Goal: Task Accomplishment & Management: Manage account settings

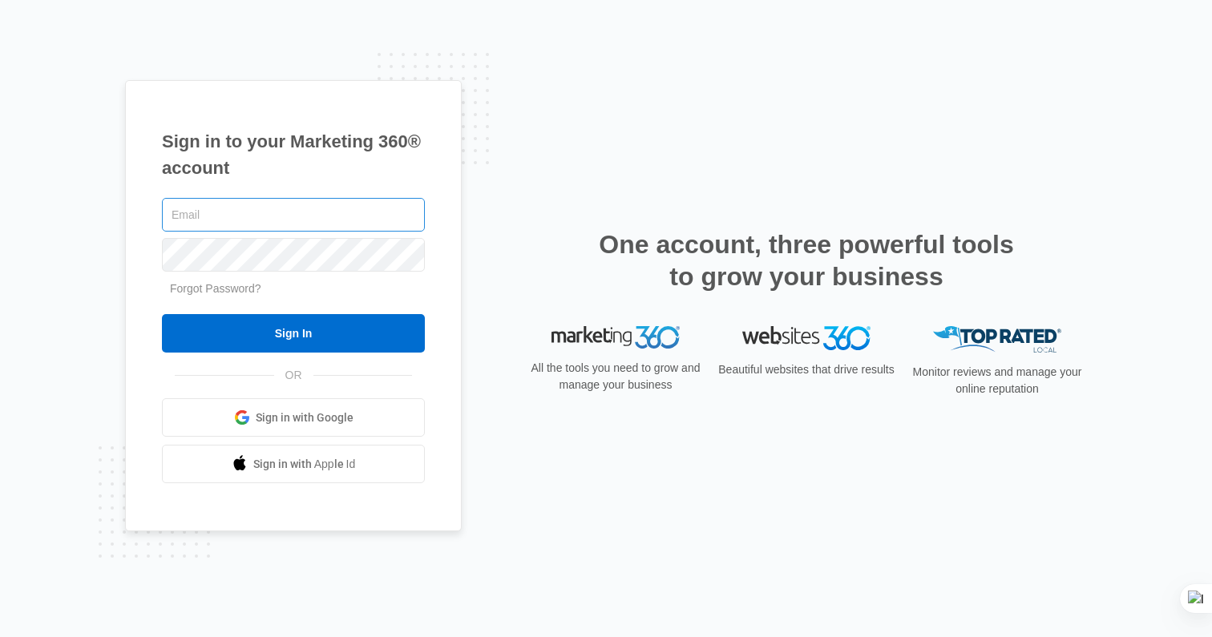
click at [300, 213] on input "text" at bounding box center [293, 215] width 263 height 34
click at [258, 219] on input "text" at bounding box center [293, 215] width 263 height 34
paste input "[EMAIL_ADDRESS][DOMAIN_NAME]"
type input "[EMAIL_ADDRESS][DOMAIN_NAME]"
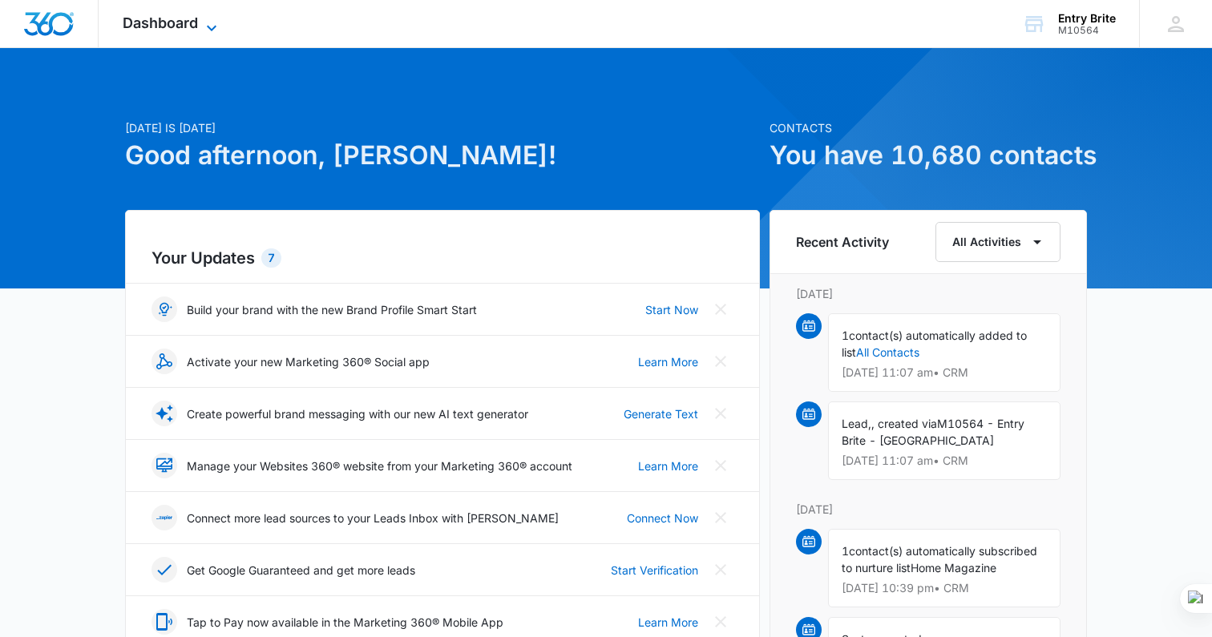
click at [202, 20] on icon at bounding box center [211, 27] width 19 height 19
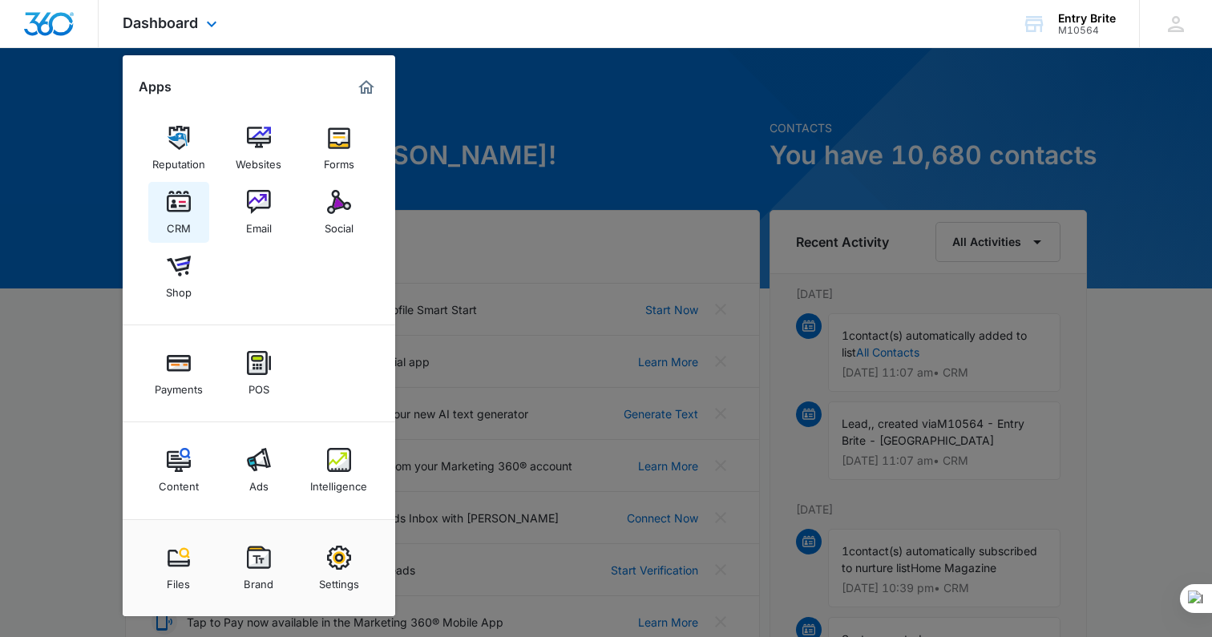
click at [177, 208] on img at bounding box center [179, 202] width 24 height 24
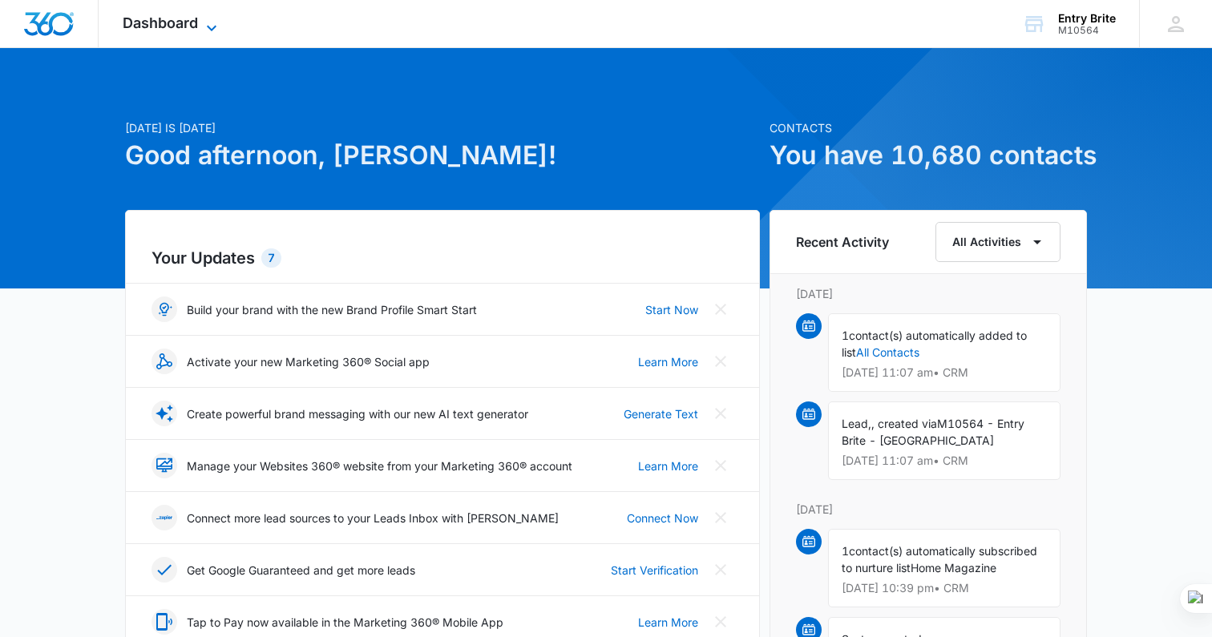
click at [164, 26] on span "Dashboard" at bounding box center [160, 22] width 75 height 17
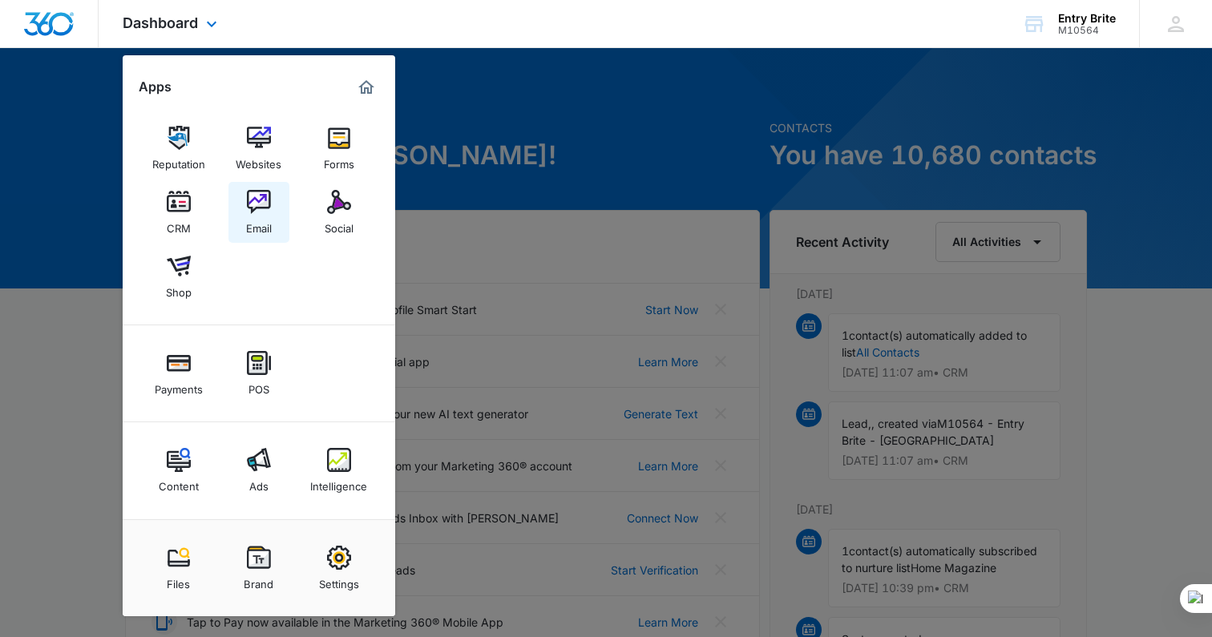
click at [260, 203] on img at bounding box center [259, 202] width 24 height 24
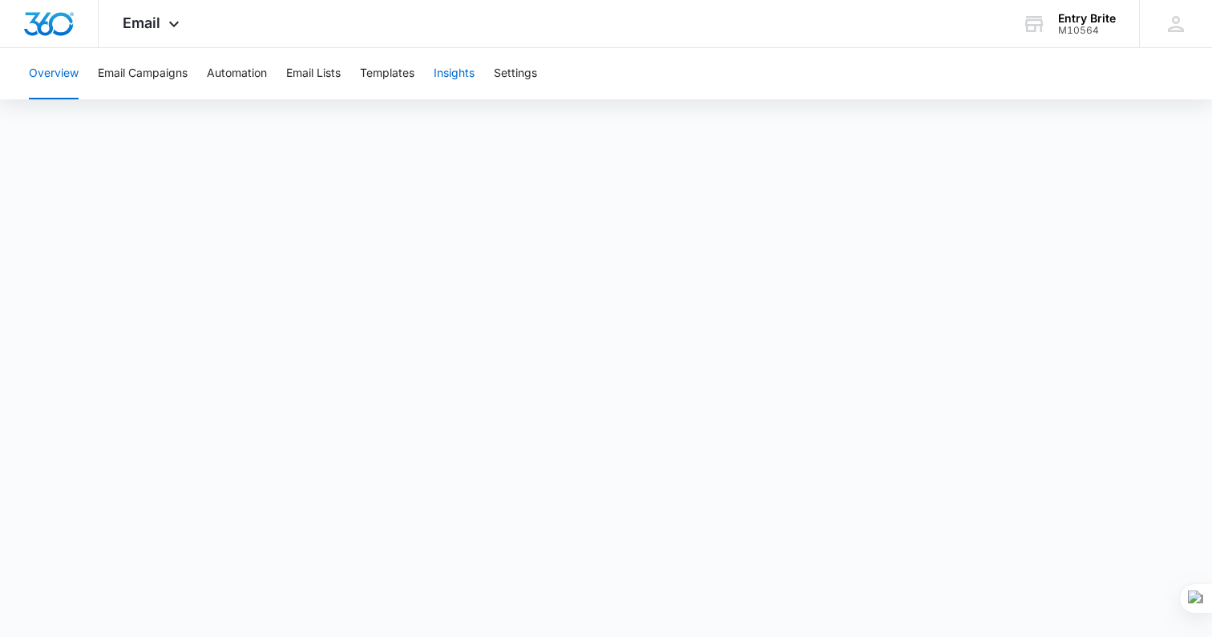
click at [457, 65] on button "Insights" at bounding box center [454, 73] width 41 height 51
click at [831, 18] on div "Email Apps Reputation Websites Forms CRM Email Social Shop Payments POS Content…" at bounding box center [606, 24] width 1212 height 48
click at [44, 28] on img "Dashboard" at bounding box center [48, 24] width 51 height 24
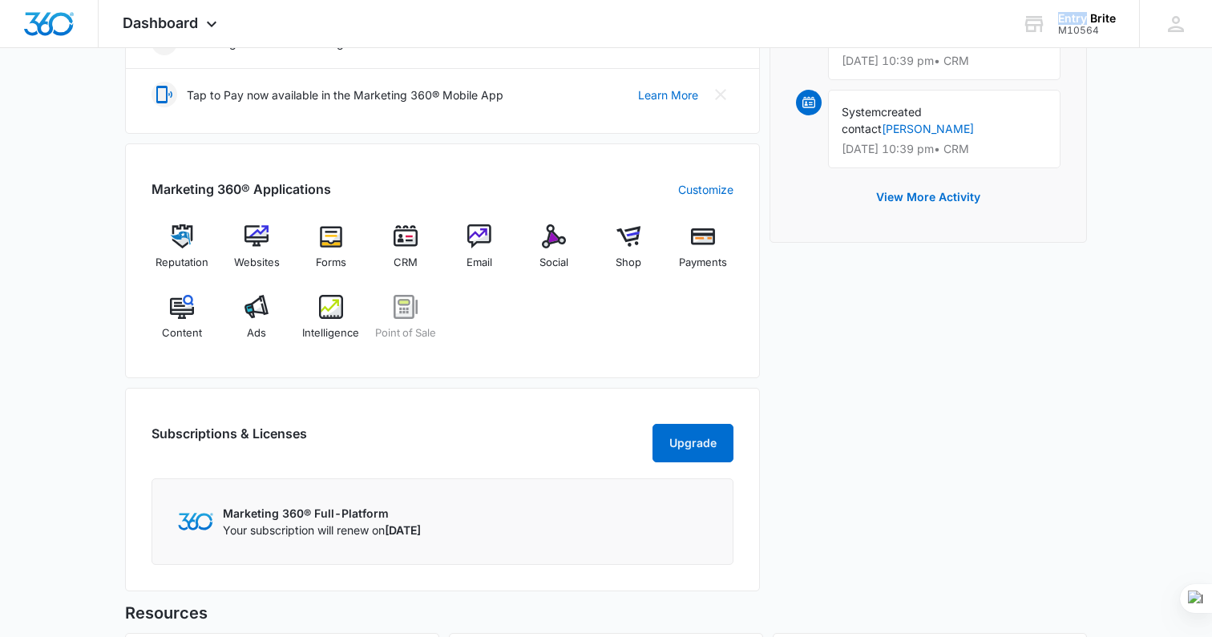
scroll to position [517, 0]
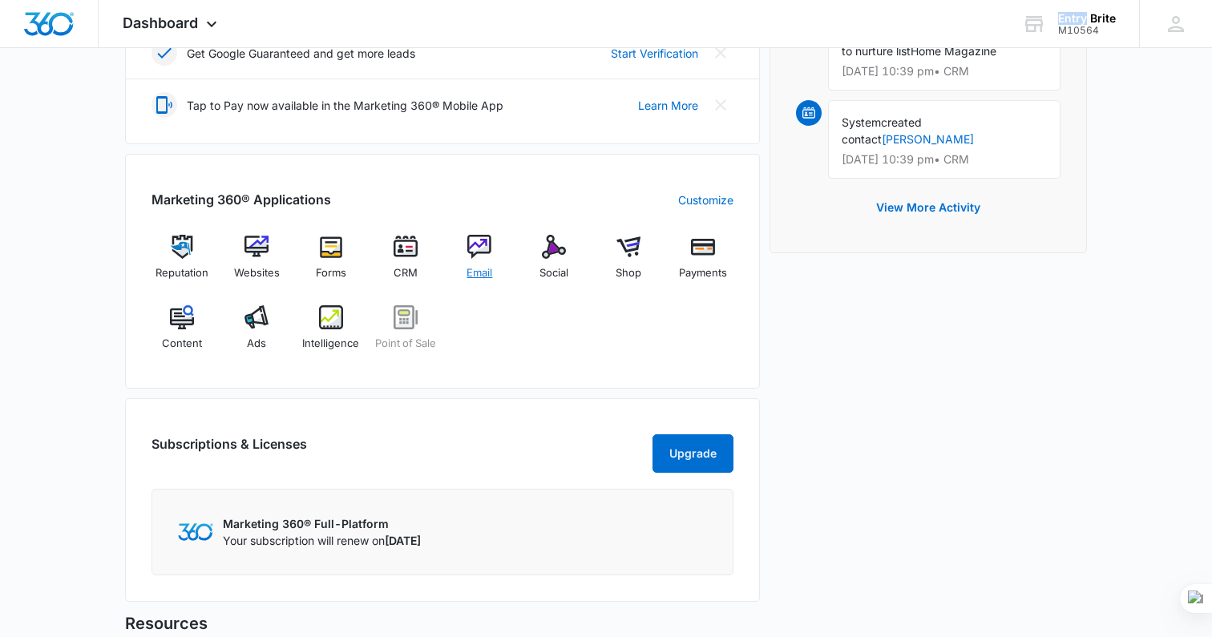
click at [482, 245] on img at bounding box center [479, 247] width 24 height 24
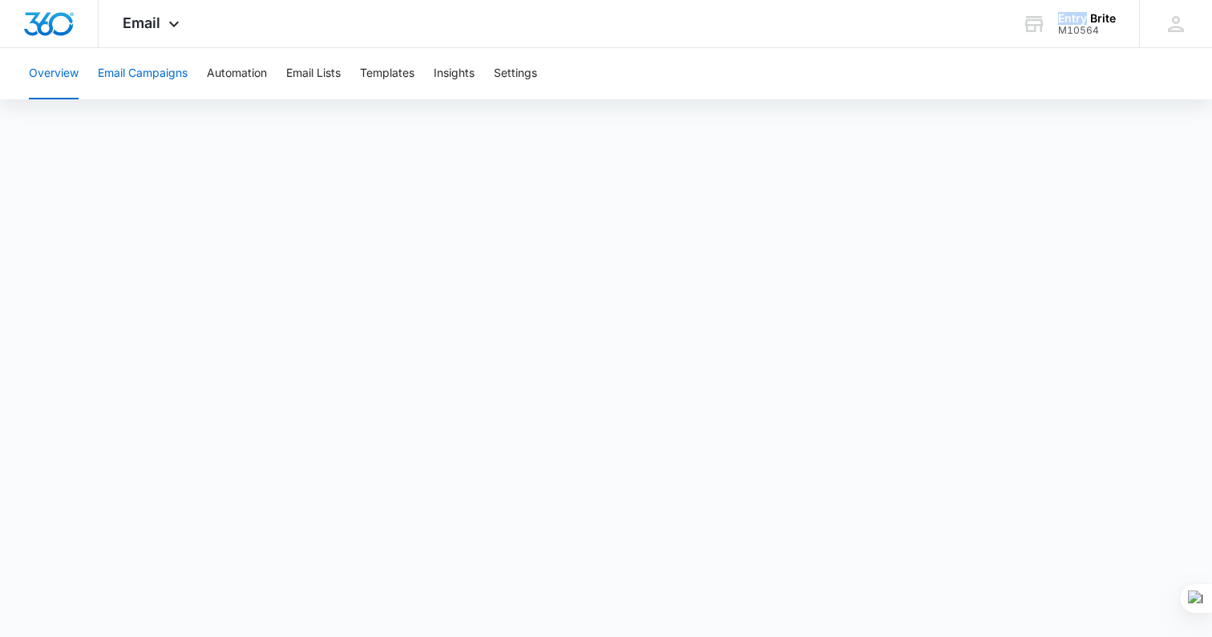
click at [125, 71] on button "Email Campaigns" at bounding box center [143, 73] width 90 height 51
